Goal: Task Accomplishment & Management: Manage account settings

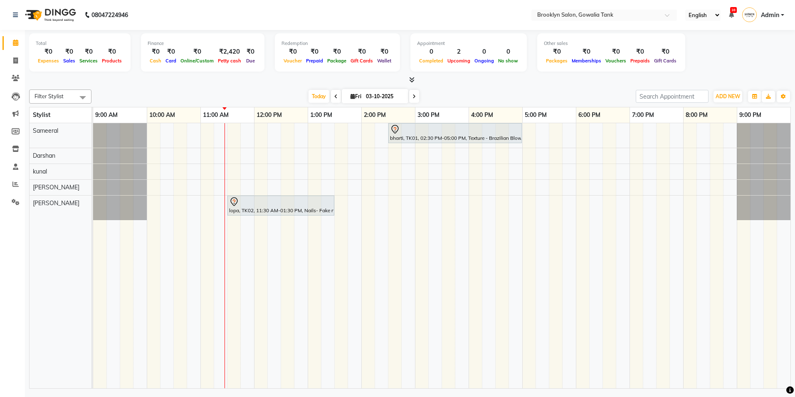
click at [202, 184] on div "bharti, TK01, 02:30 PM-05:00 PM, Texture - Brazilian Blow Dry (Short) lopa, TK0…" at bounding box center [441, 255] width 697 height 265
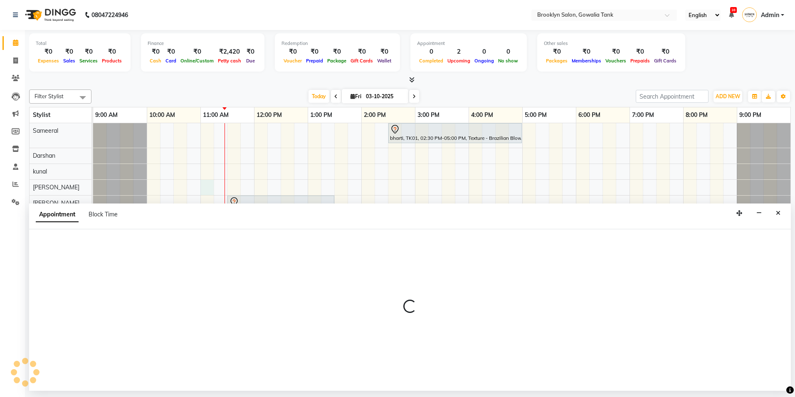
select select "24048"
select select "tentative"
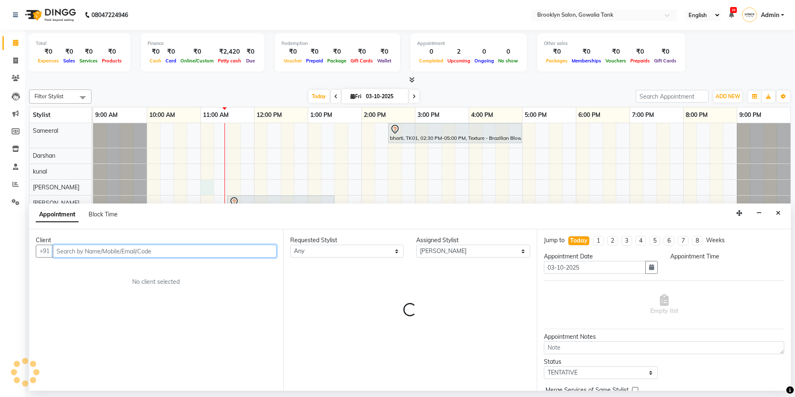
select select "660"
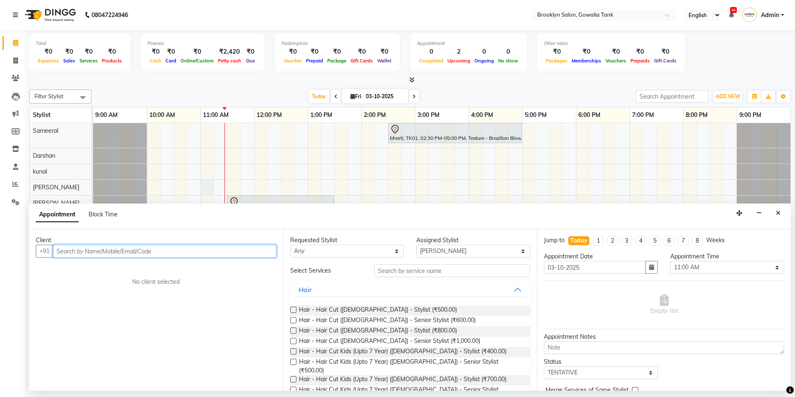
drag, startPoint x: 100, startPoint y: 251, endPoint x: 124, endPoint y: 258, distance: 24.7
click at [105, 251] on input "text" at bounding box center [165, 250] width 224 height 13
click at [181, 251] on input "text" at bounding box center [165, 250] width 224 height 13
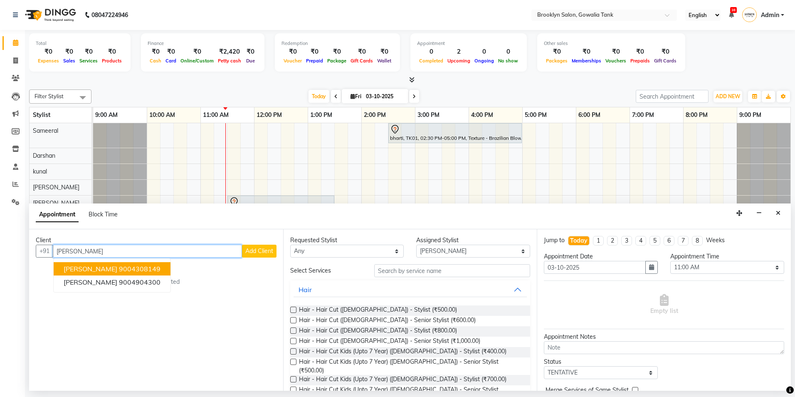
click at [119, 266] on ngb-highlight "9004308149" at bounding box center [140, 268] width 42 height 8
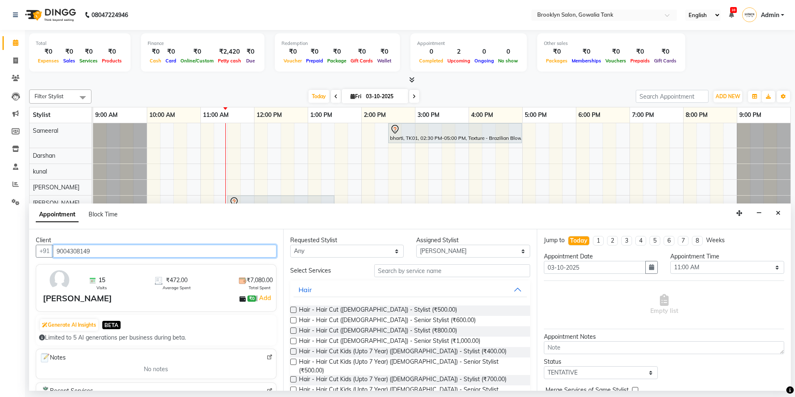
type input "9004308149"
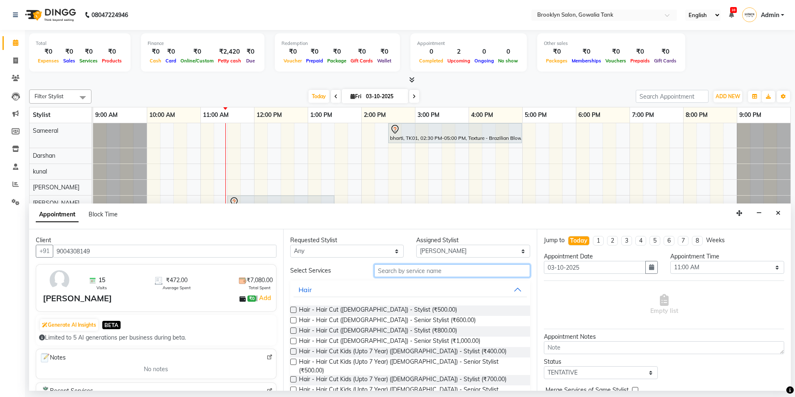
click at [426, 274] on input "text" at bounding box center [452, 270] width 156 height 13
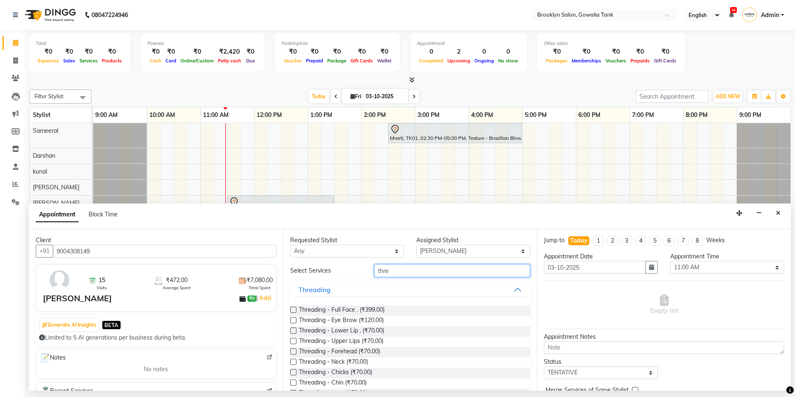
type input "thre"
click at [296, 320] on label at bounding box center [293, 320] width 6 height 6
click at [296, 320] on input "checkbox" at bounding box center [292, 320] width 5 height 5
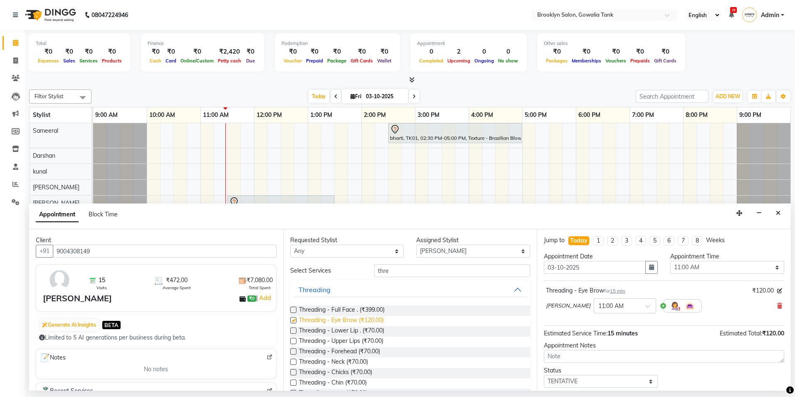
checkbox input "false"
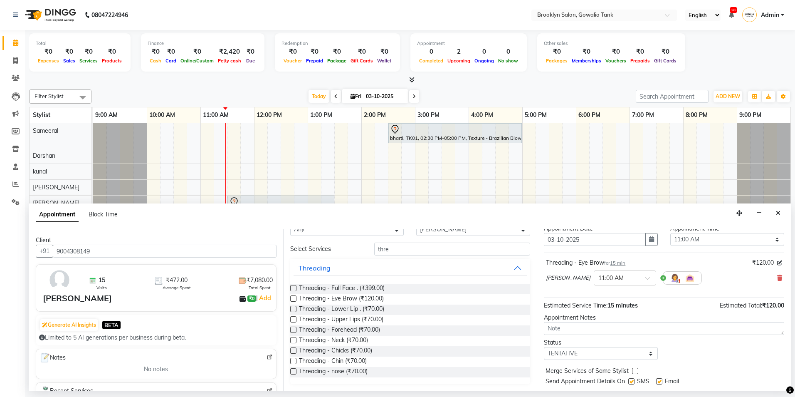
scroll to position [42, 0]
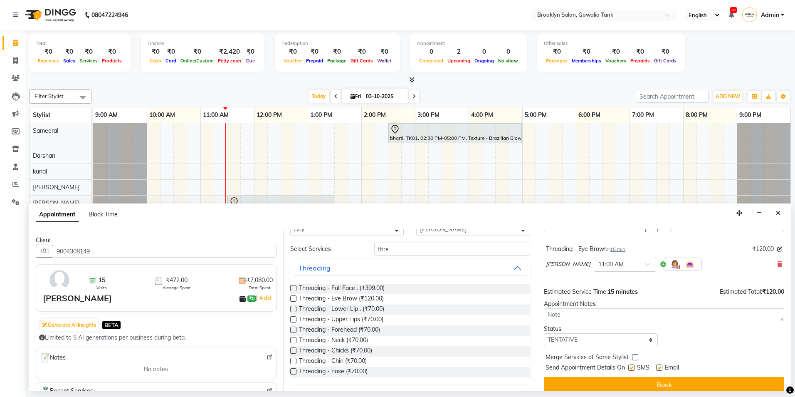
click at [606, 384] on button "Book" at bounding box center [664, 384] width 240 height 15
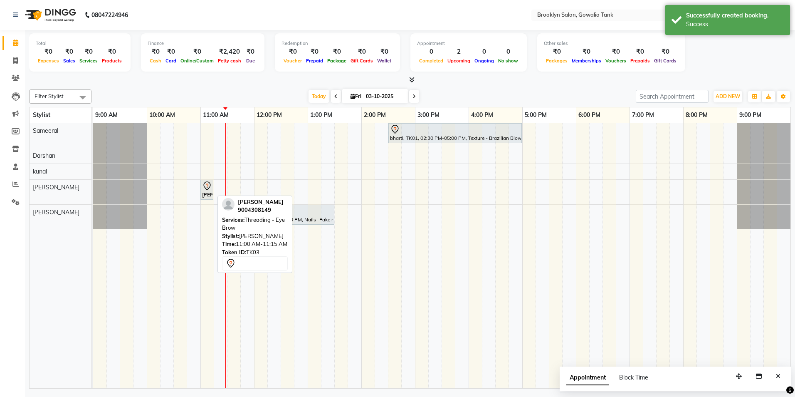
click at [210, 193] on div "[PERSON_NAME], TK03, 11:00 AM-11:15 AM, Threading - Eye Brow" at bounding box center [206, 189] width 11 height 17
select select "7"
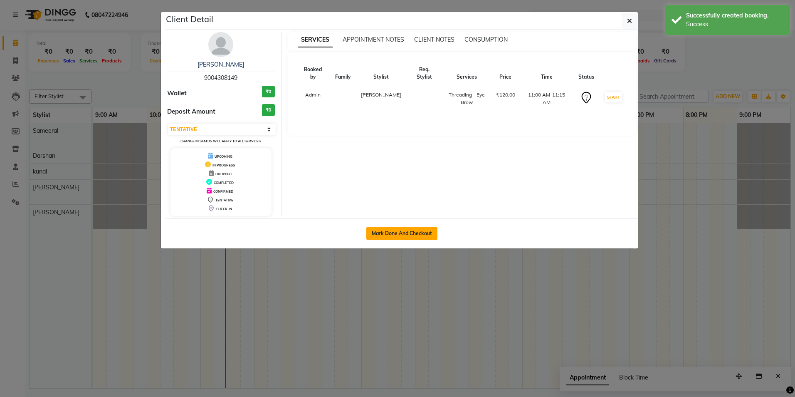
click at [387, 236] on button "Mark Done And Checkout" at bounding box center [401, 233] width 71 height 13
select select "service"
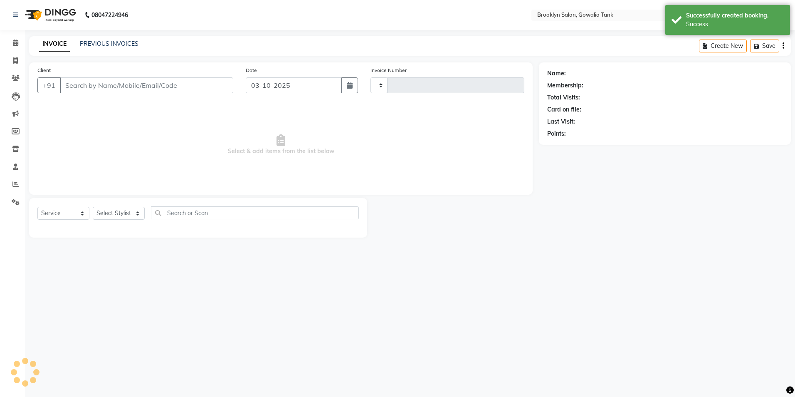
type input "0980"
select select "131"
type input "9004308149"
select select "24048"
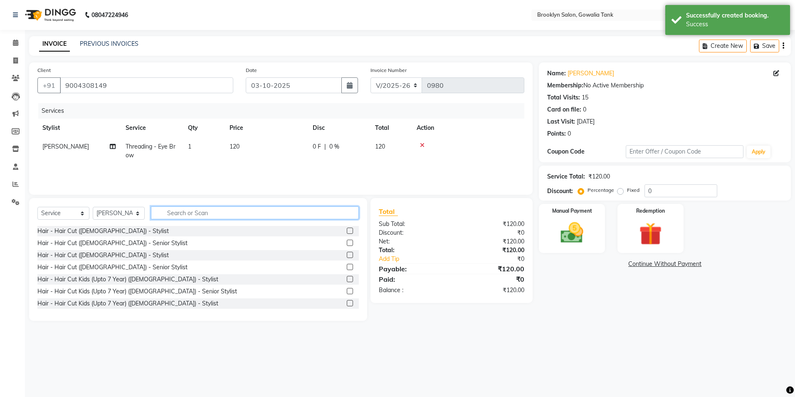
click at [189, 213] on input "text" at bounding box center [255, 212] width 208 height 13
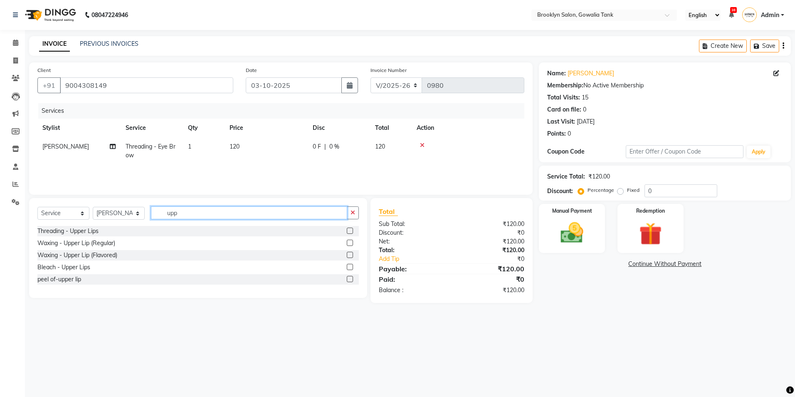
type input "upp"
click at [348, 229] on label at bounding box center [350, 230] width 6 height 6
click at [348, 229] on input "checkbox" at bounding box center [349, 230] width 5 height 5
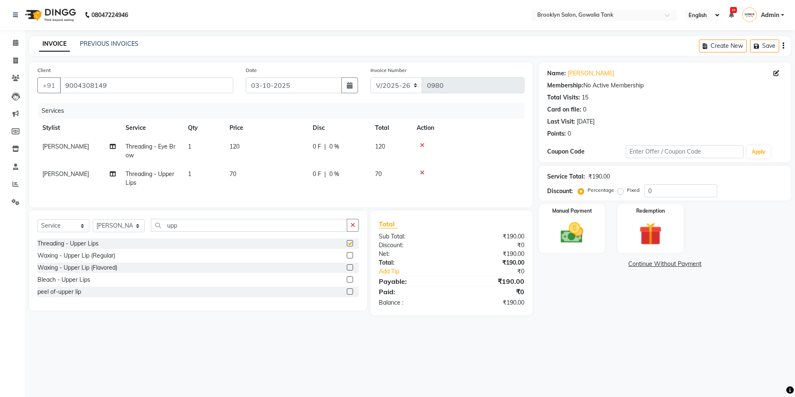
checkbox input "false"
click at [338, 229] on input "upp" at bounding box center [249, 225] width 196 height 13
type input "u"
type input "chin"
click at [348, 246] on label at bounding box center [350, 243] width 6 height 6
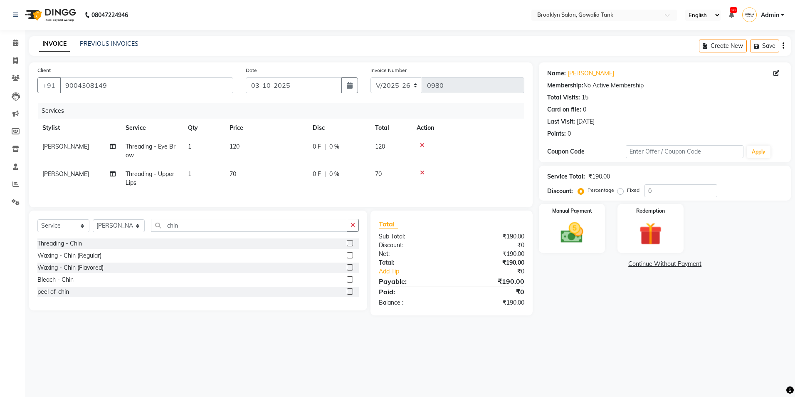
click at [348, 246] on input "checkbox" at bounding box center [349, 243] width 5 height 5
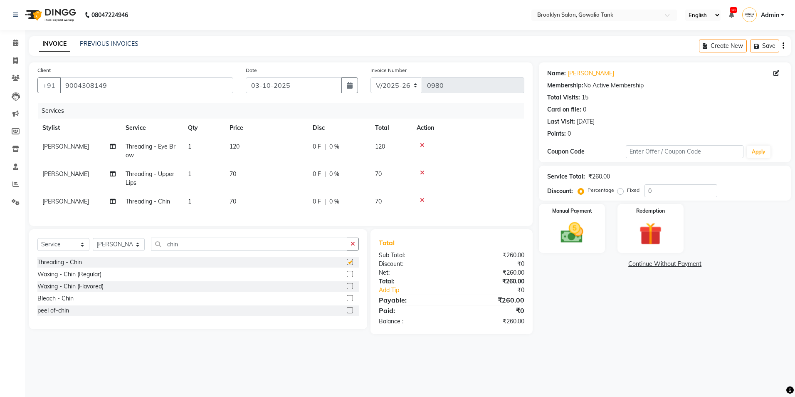
checkbox input "false"
click at [572, 239] on img at bounding box center [572, 232] width 39 height 27
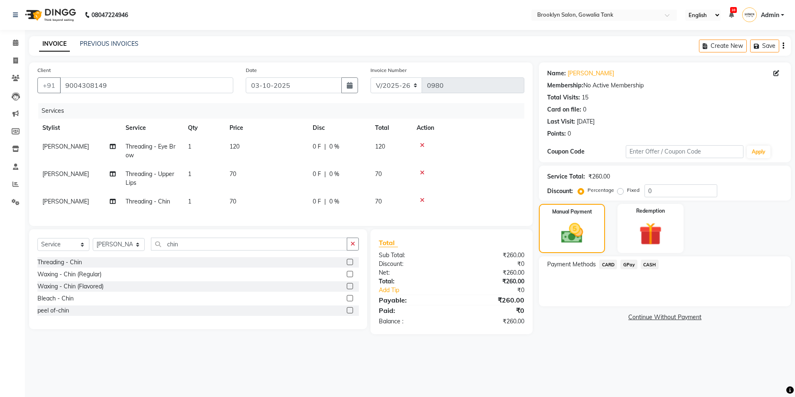
click at [649, 263] on span "CASH" at bounding box center [650, 264] width 18 height 10
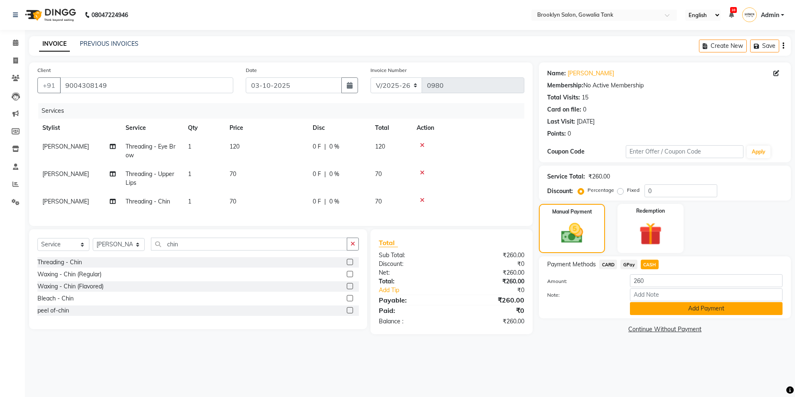
click at [657, 311] on button "Add Payment" at bounding box center [706, 308] width 153 height 13
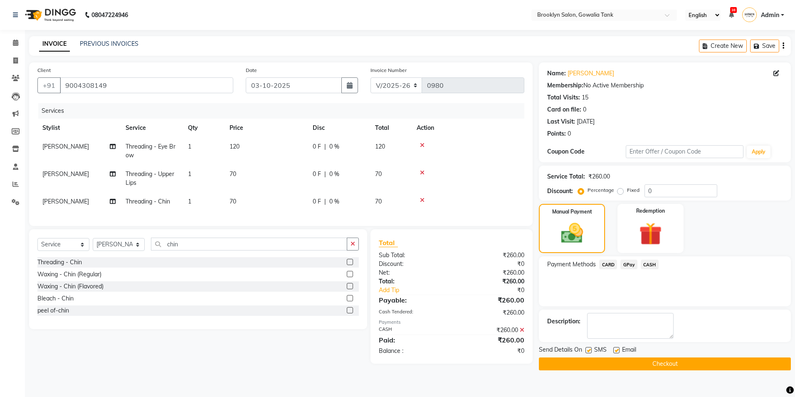
click at [658, 363] on button "Checkout" at bounding box center [665, 363] width 252 height 13
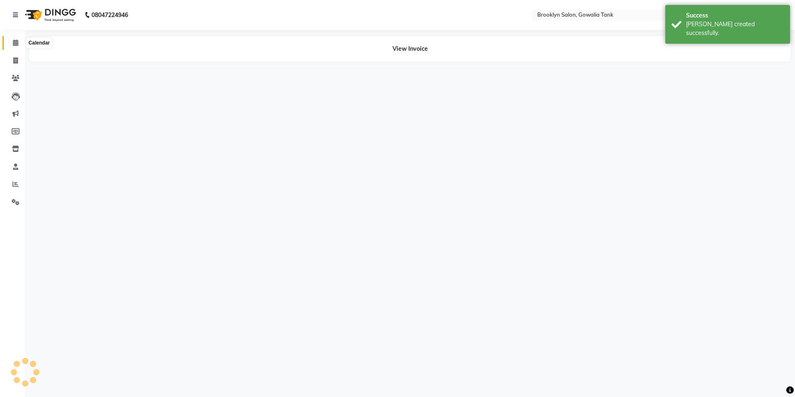
click at [16, 43] on icon at bounding box center [15, 42] width 5 height 6
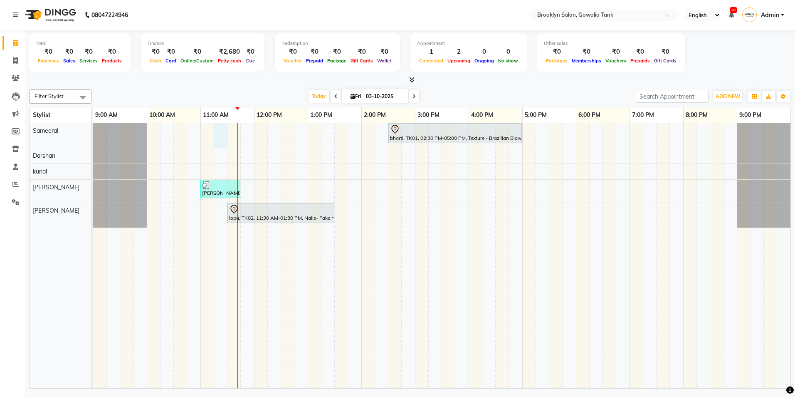
click at [226, 134] on div "bharti, TK01, 02:30 PM-05:00 PM, Texture - Brazilian Blow Dry (Short) [PERSON_N…" at bounding box center [441, 255] width 697 height 265
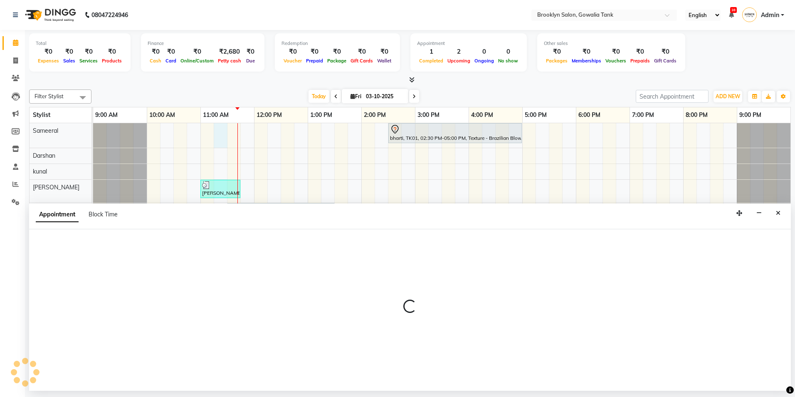
select select "3855"
select select "675"
select select "tentative"
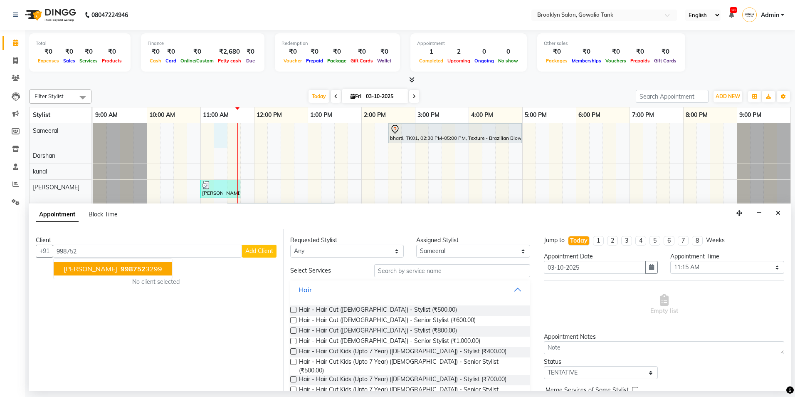
click at [129, 277] on ngb-typeahead-window "[PERSON_NAME] 998752 3299" at bounding box center [112, 268] width 119 height 21
click at [127, 270] on ngb-highlight "998752 3299" at bounding box center [140, 268] width 43 height 8
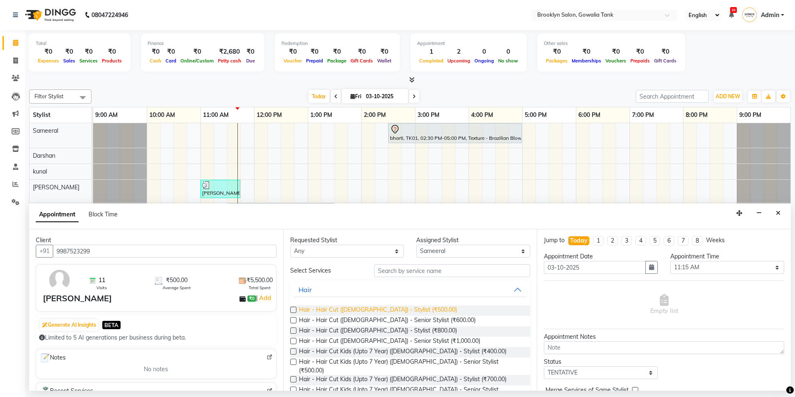
type input "9987523299"
click at [362, 308] on span "Hair - Hair Cut ([DEMOGRAPHIC_DATA]) - Stylist (₹500.00)" at bounding box center [378, 310] width 158 height 10
checkbox input "false"
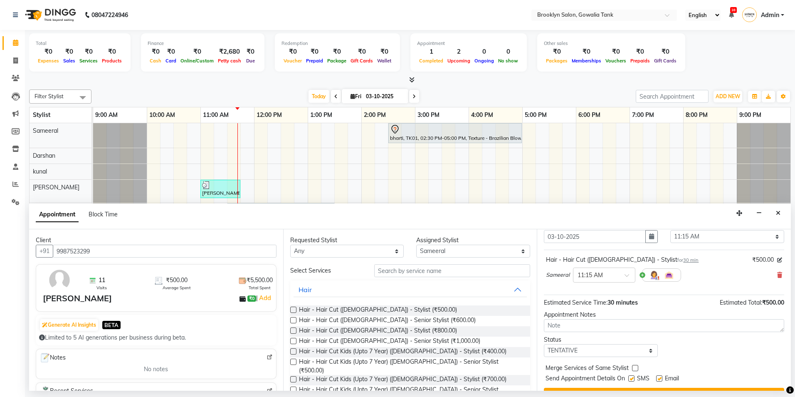
scroll to position [49, 0]
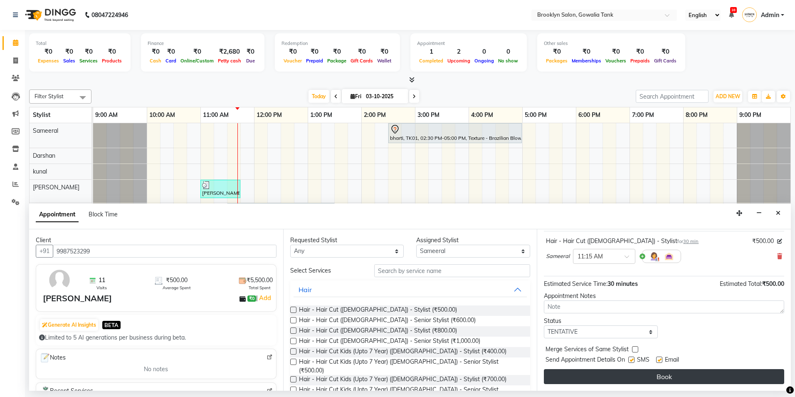
click at [634, 377] on button "Book" at bounding box center [664, 376] width 240 height 15
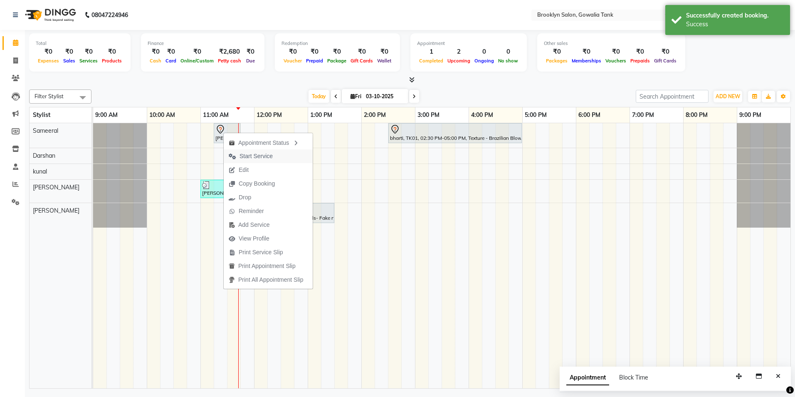
click at [250, 158] on span "Start Service" at bounding box center [255, 156] width 33 height 9
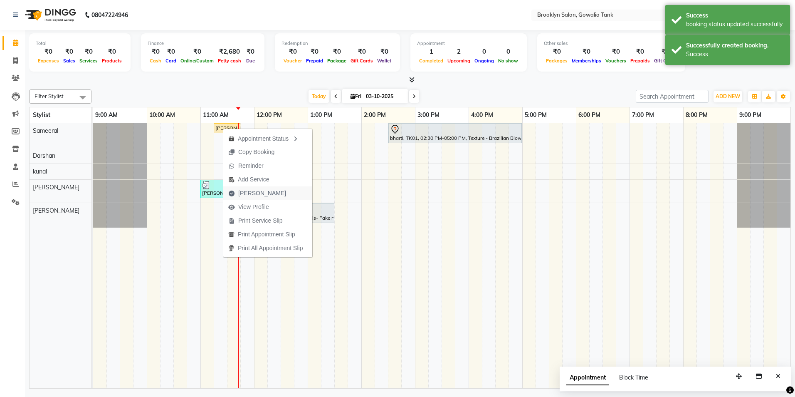
click at [251, 190] on span "[PERSON_NAME]" at bounding box center [262, 193] width 48 height 9
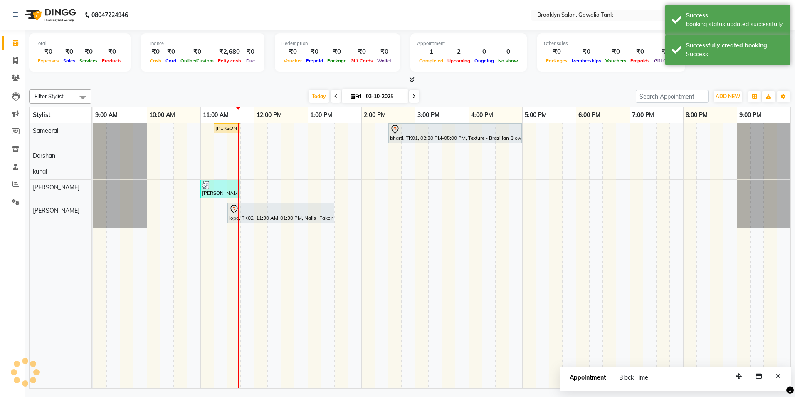
select select "service"
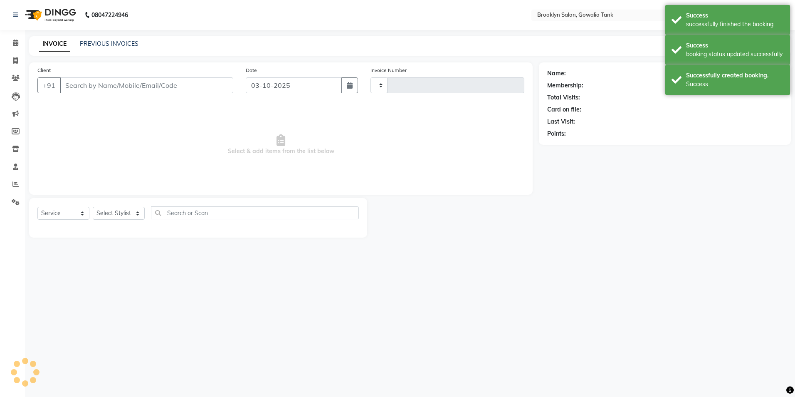
type input "0981"
select select "131"
type input "9987523299"
select select "3855"
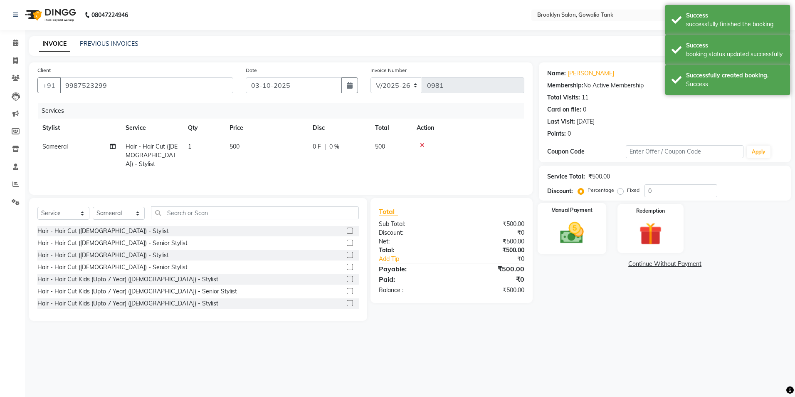
click at [567, 237] on img at bounding box center [572, 232] width 39 height 27
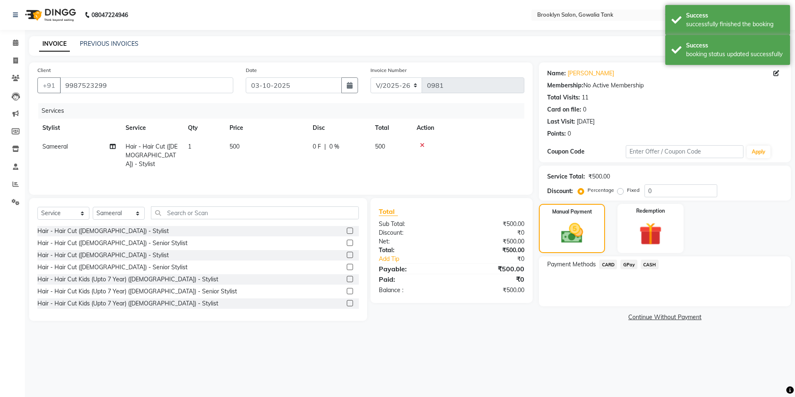
click at [644, 262] on span "CASH" at bounding box center [650, 264] width 18 height 10
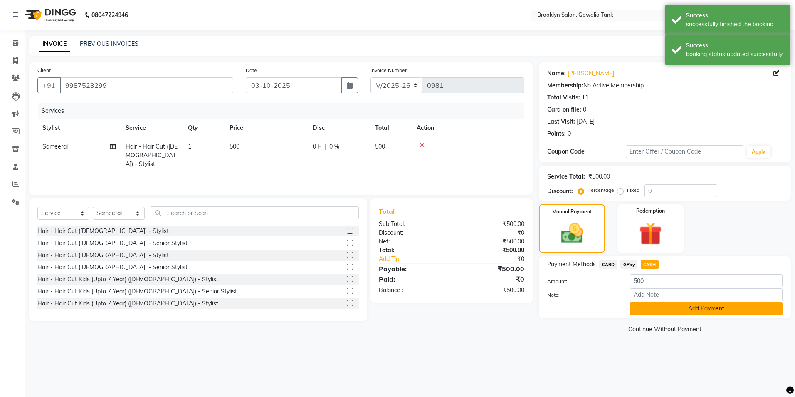
click at [657, 305] on button "Add Payment" at bounding box center [706, 308] width 153 height 13
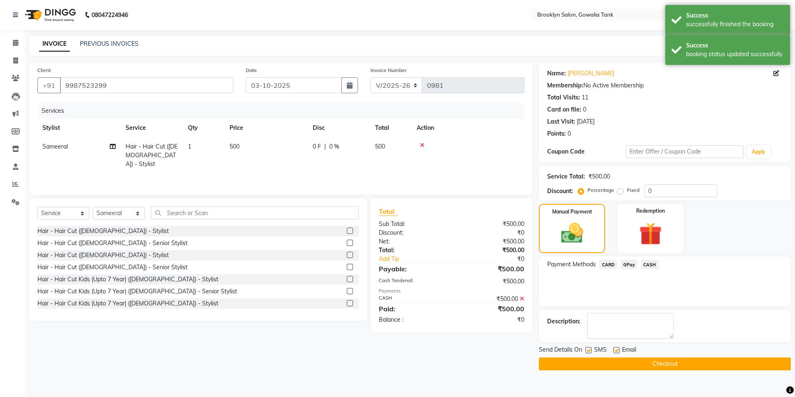
click at [649, 370] on button "Checkout" at bounding box center [665, 363] width 252 height 13
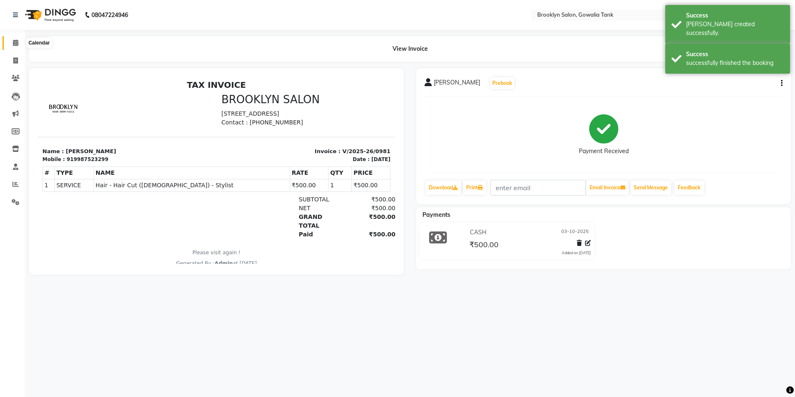
click at [15, 42] on icon at bounding box center [15, 42] width 5 height 6
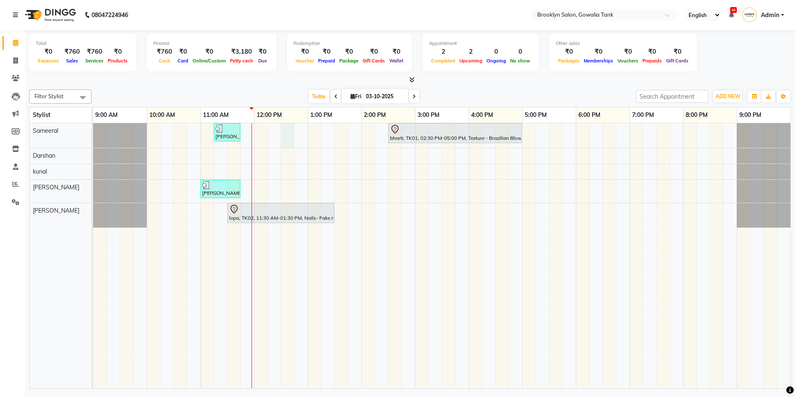
click at [285, 128] on div "[PERSON_NAME], TK04, 11:15 AM-11:45 AM, Hair - Hair Cut ([DEMOGRAPHIC_DATA]) - …" at bounding box center [441, 255] width 697 height 265
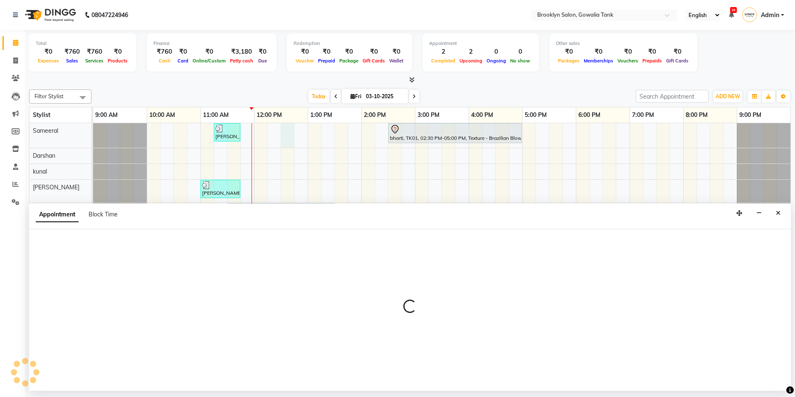
select select "3855"
select select "750"
select select "tentative"
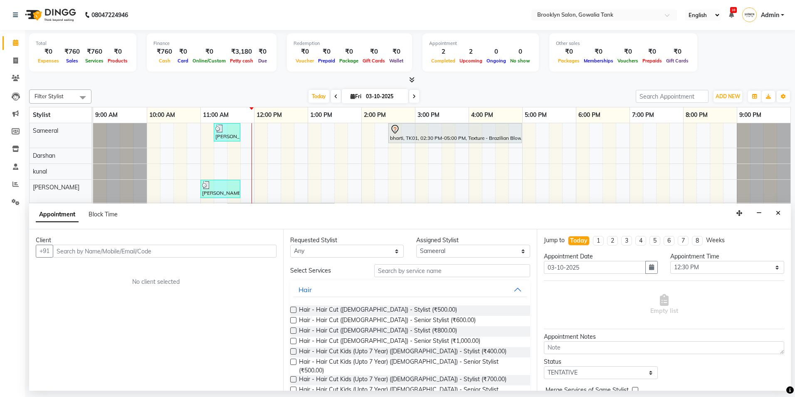
drag, startPoint x: 105, startPoint y: 192, endPoint x: 88, endPoint y: 201, distance: 19.3
click at [92, 202] on tr "Sameeral Darshan kunal [PERSON_NAME] [PERSON_NAME], TK04, 11:15 AM-11:45 AM, Ha…" at bounding box center [410, 255] width 761 height 265
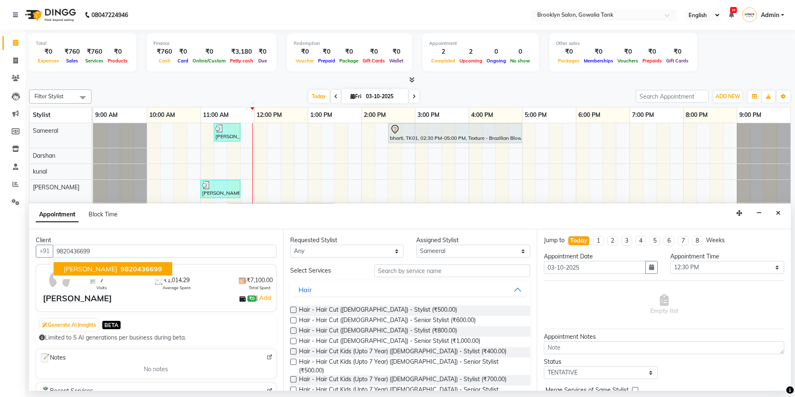
click at [127, 263] on button "[PERSON_NAME] 9820436699" at bounding box center [113, 268] width 118 height 13
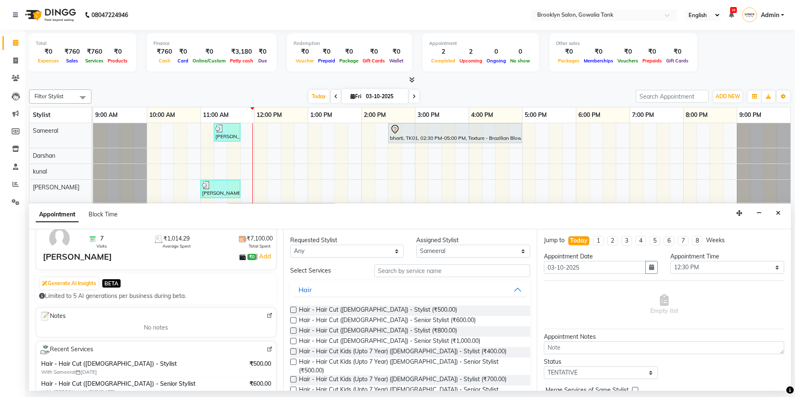
scroll to position [83, 0]
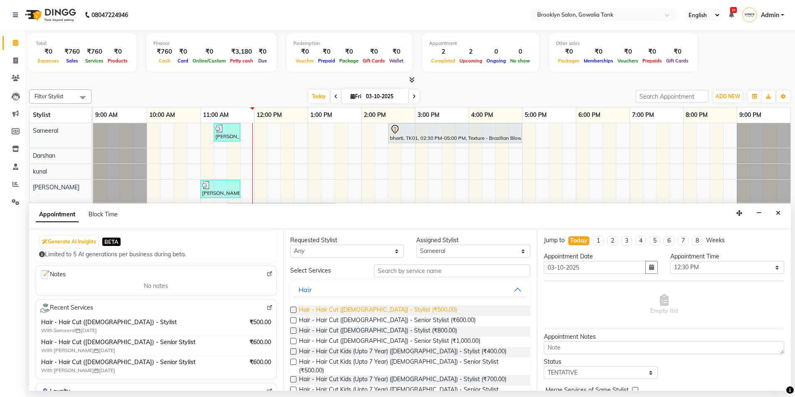
type input "9820436699"
click at [390, 309] on span "Hair - Hair Cut ([DEMOGRAPHIC_DATA]) - Stylist (₹500.00)" at bounding box center [378, 310] width 158 height 10
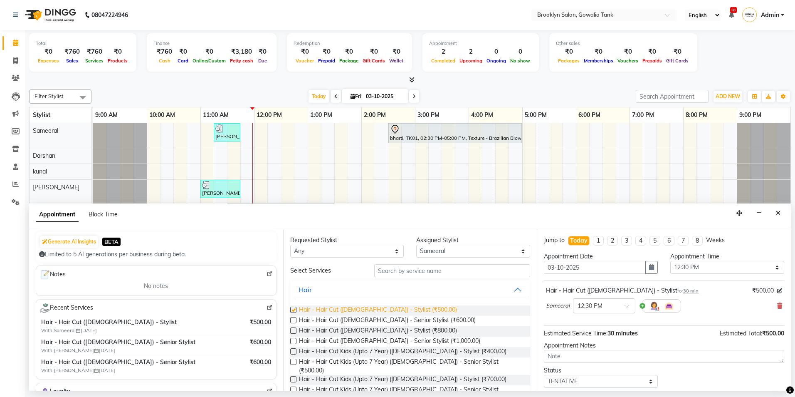
checkbox input "false"
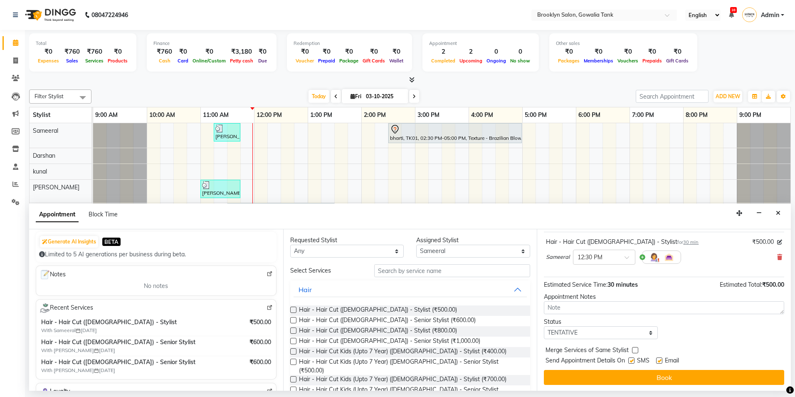
scroll to position [49, 0]
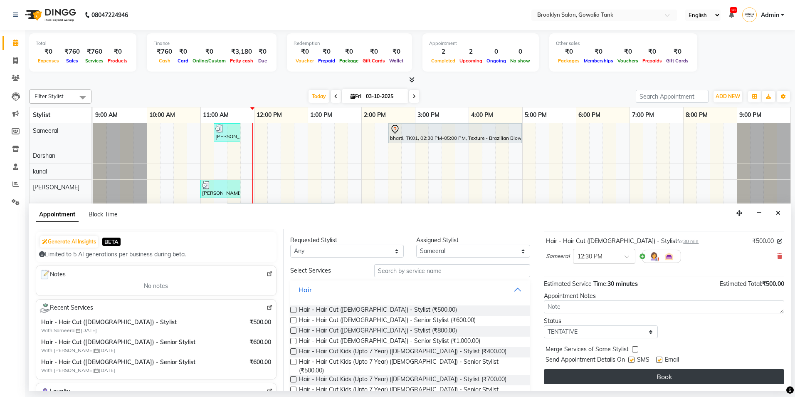
click at [640, 370] on button "Book" at bounding box center [664, 376] width 240 height 15
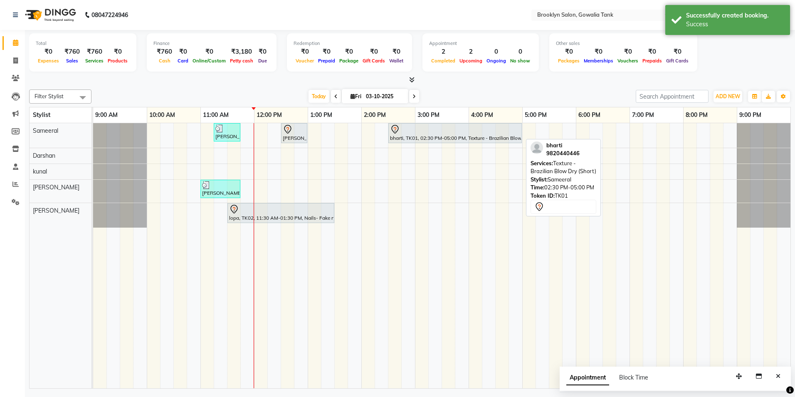
click at [464, 137] on div "bharti, TK01, 02:30 PM-05:00 PM, Texture - Brazilian Blow Dry (Short)" at bounding box center [455, 132] width 132 height 17
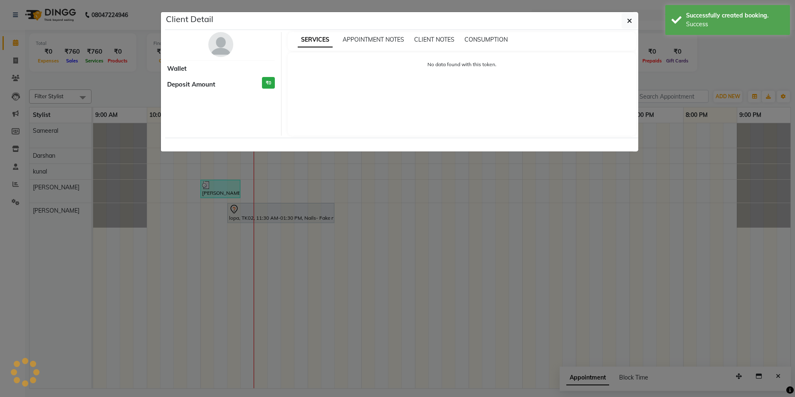
click at [461, 137] on div "Client Detail Wallet Deposit Amount ₹0 SERVICES APPOINTMENT NOTES CLIENT NOTES …" at bounding box center [397, 82] width 474 height 140
select select "7"
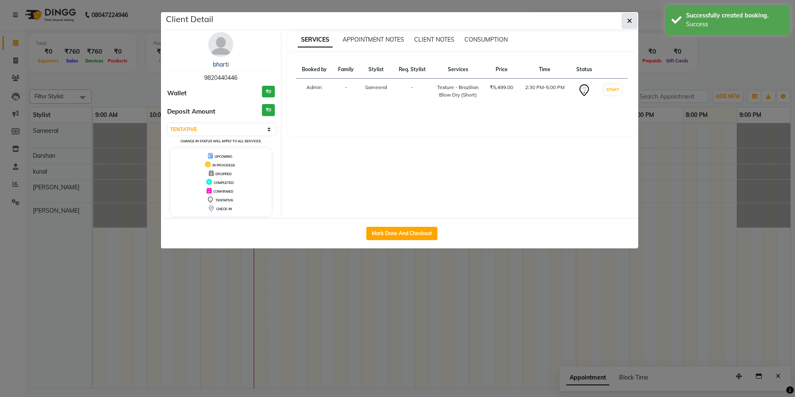
click at [628, 23] on icon "button" at bounding box center [629, 20] width 5 height 7
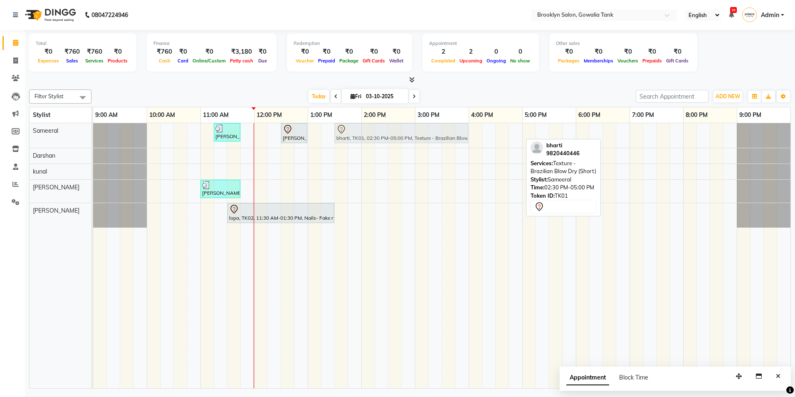
drag, startPoint x: 453, startPoint y: 134, endPoint x: 402, endPoint y: 133, distance: 50.7
click at [93, 133] on div "[PERSON_NAME], TK04, 11:15 AM-11:45 AM, Hair - Hair Cut ([DEMOGRAPHIC_DATA]) - …" at bounding box center [93, 135] width 0 height 25
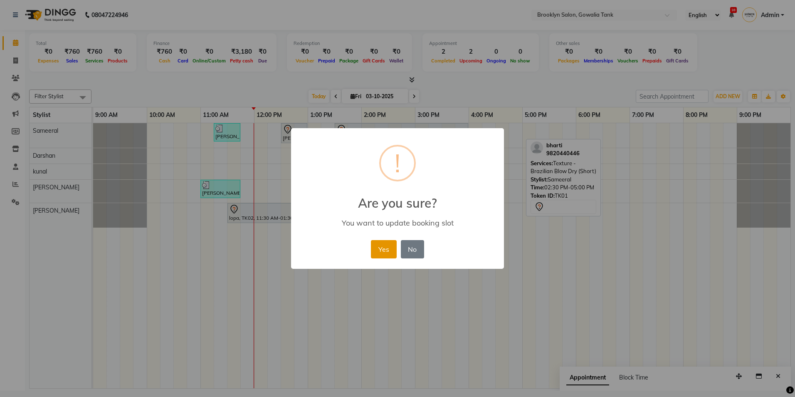
click at [387, 254] on button "Yes" at bounding box center [383, 249] width 25 height 18
